Goal: Navigation & Orientation: Find specific page/section

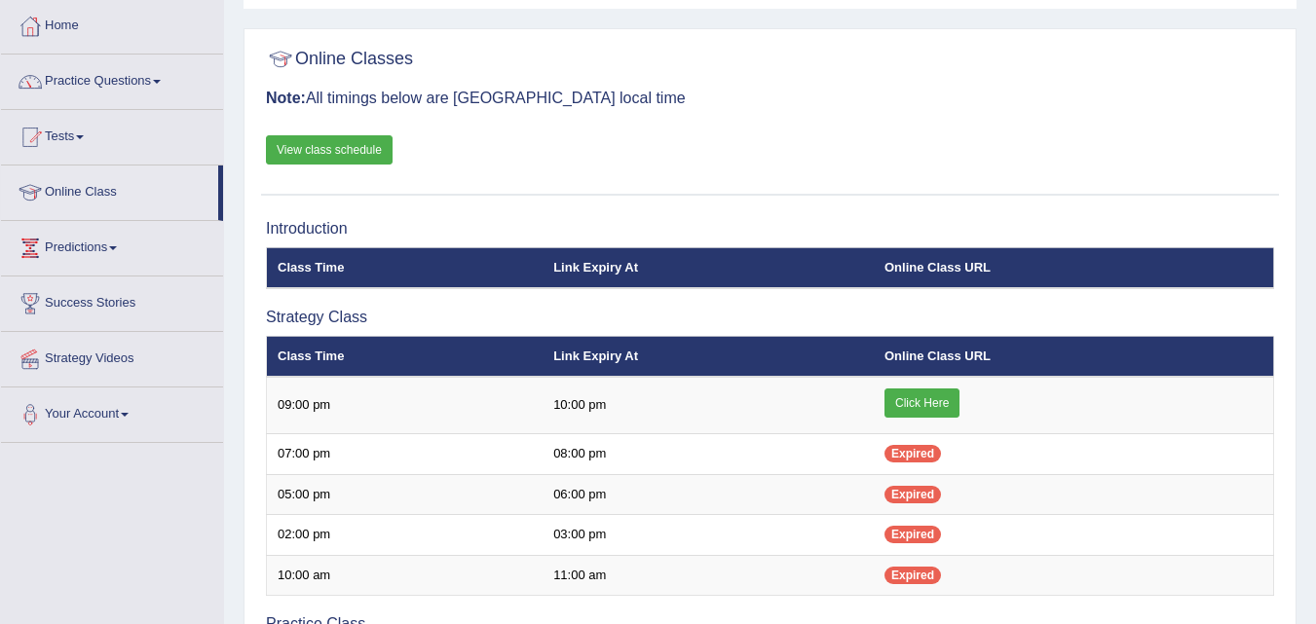
click at [916, 401] on link "Click Here" at bounding box center [921, 403] width 75 height 29
